Goal: Navigation & Orientation: Go to known website

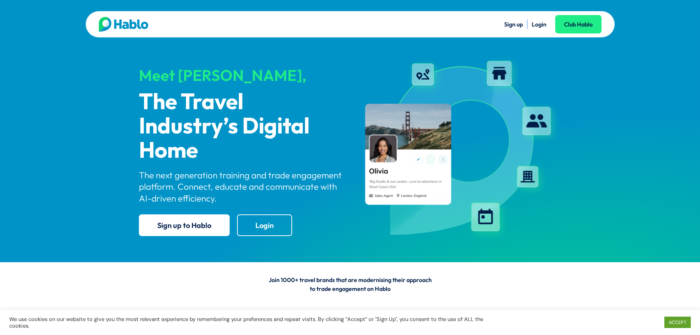
click at [518, 23] on link "Sign up" at bounding box center [513, 24] width 19 height 7
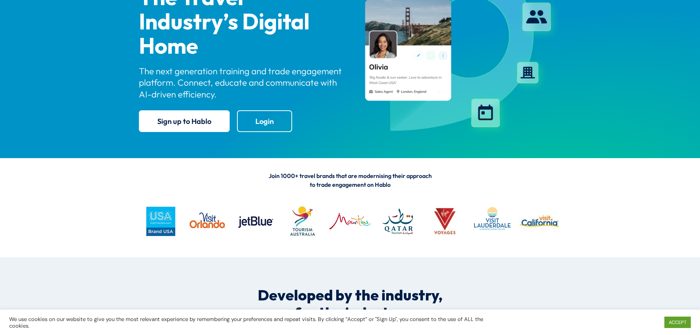
scroll to position [74, 0]
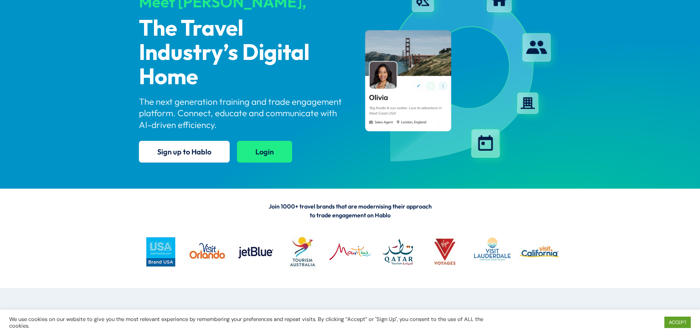
click at [254, 153] on link "Login" at bounding box center [264, 152] width 55 height 22
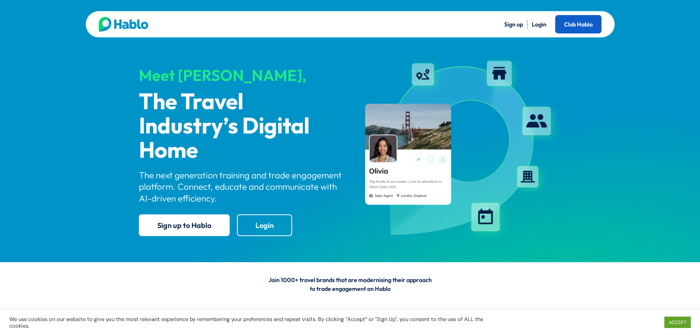
click at [589, 16] on link "Club Hablo" at bounding box center [578, 24] width 46 height 18
click at [541, 24] on link "Login" at bounding box center [539, 24] width 15 height 7
